Goal: Navigation & Orientation: Find specific page/section

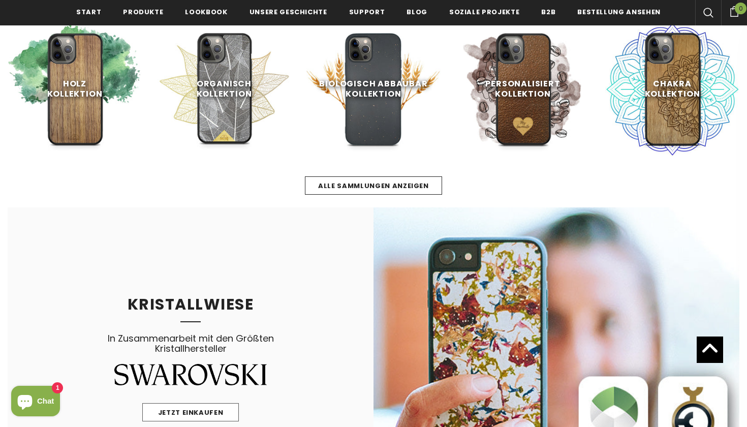
scroll to position [482, 0]
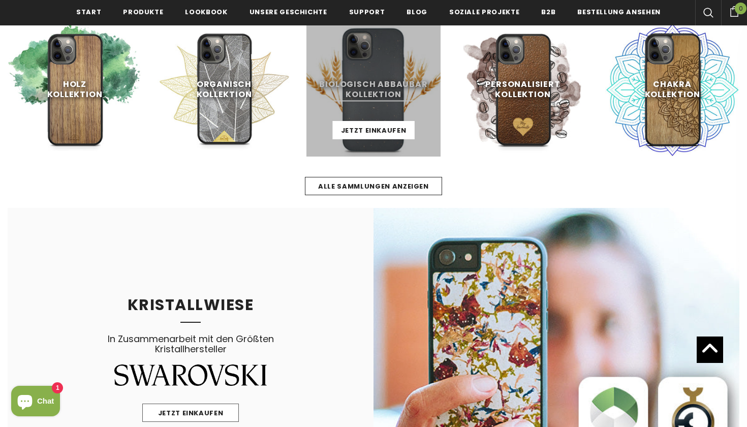
click at [350, 110] on link at bounding box center [374, 89] width 134 height 134
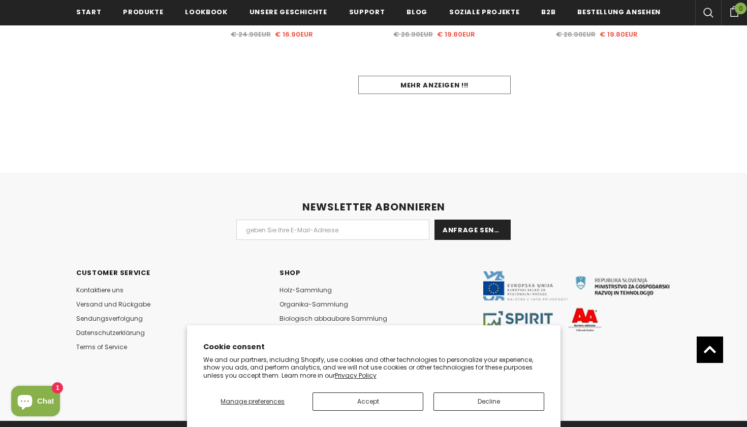
scroll to position [1169, 0]
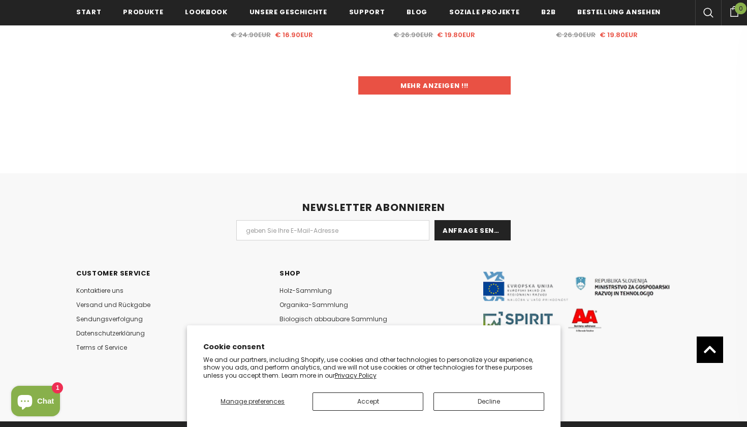
click at [410, 93] on link "Mehr anzeigen !!!" at bounding box center [434, 85] width 153 height 18
click at [410, 81] on link "Mehr anzeigen !!!" at bounding box center [434, 85] width 153 height 18
click at [389, 87] on link "Mehr anzeigen !!!" at bounding box center [434, 85] width 153 height 18
click at [381, 89] on link "Mehr anzeigen !!!" at bounding box center [434, 85] width 153 height 18
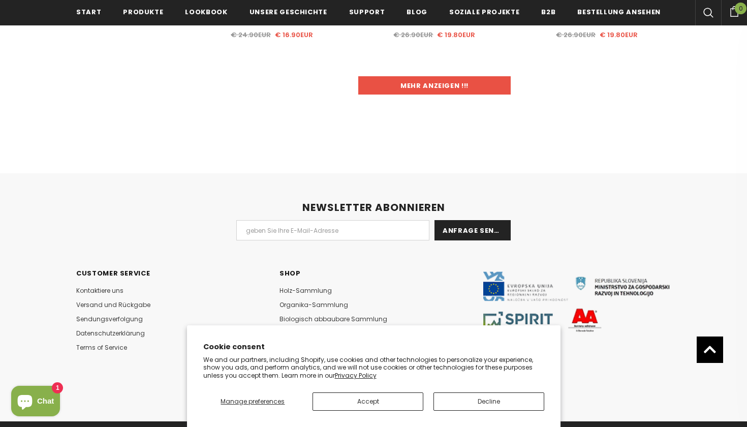
click at [380, 85] on link "Mehr anzeigen !!!" at bounding box center [434, 85] width 153 height 18
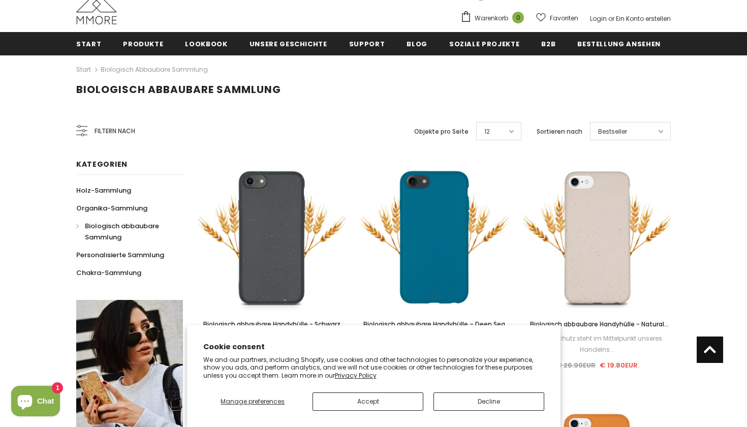
scroll to position [107, 0]
